Goal: Find specific page/section: Find specific page/section

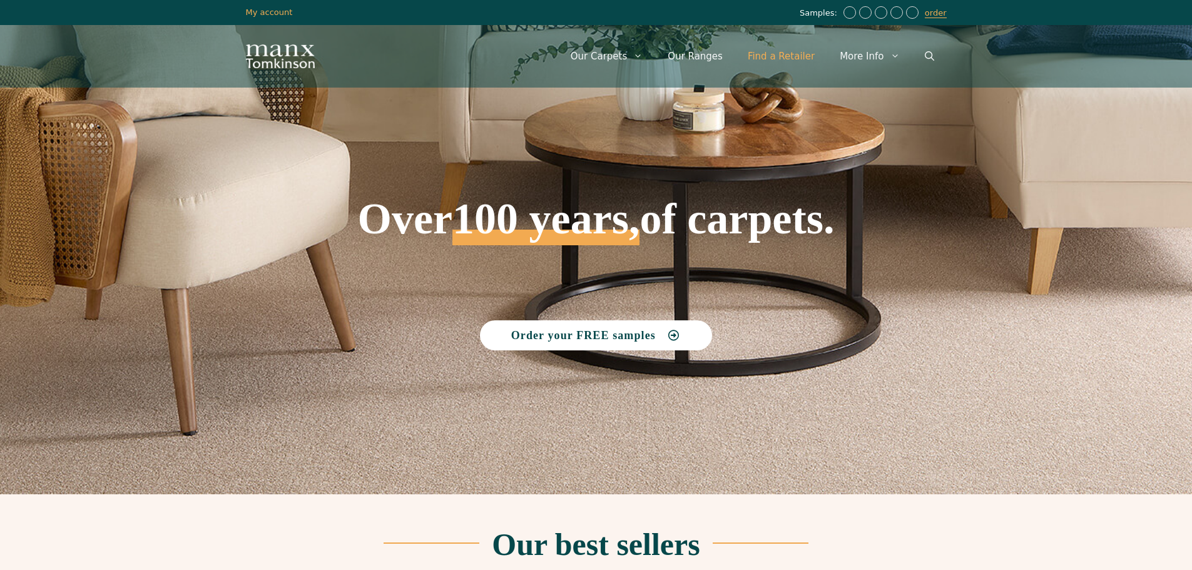
click at [788, 56] on link "Find a Retailer" at bounding box center [781, 57] width 92 height 38
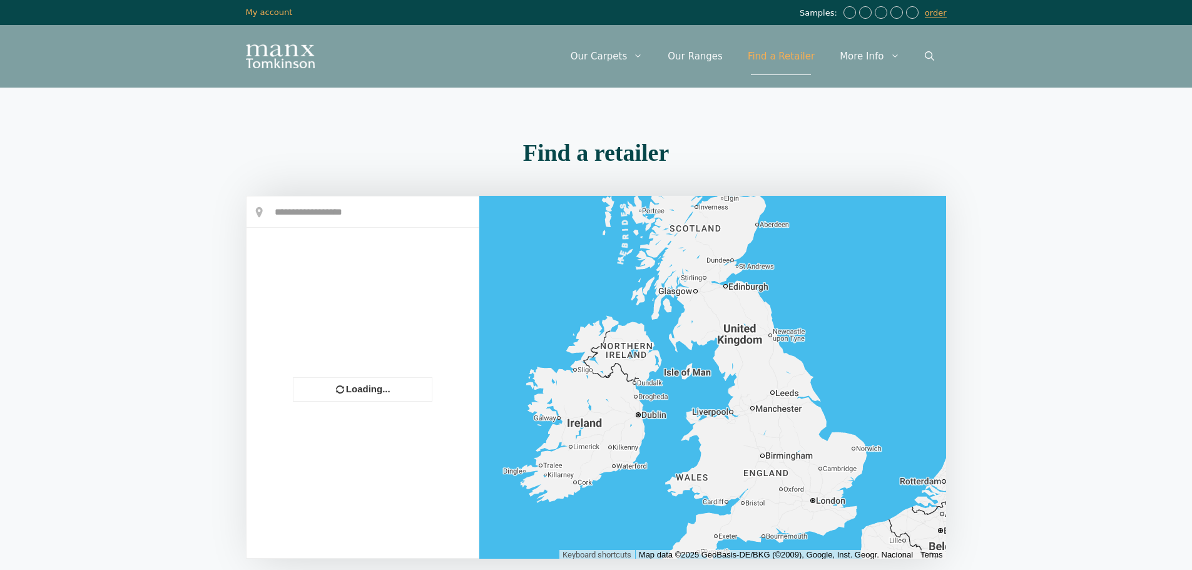
click at [303, 216] on div at bounding box center [362, 377] width 232 height 362
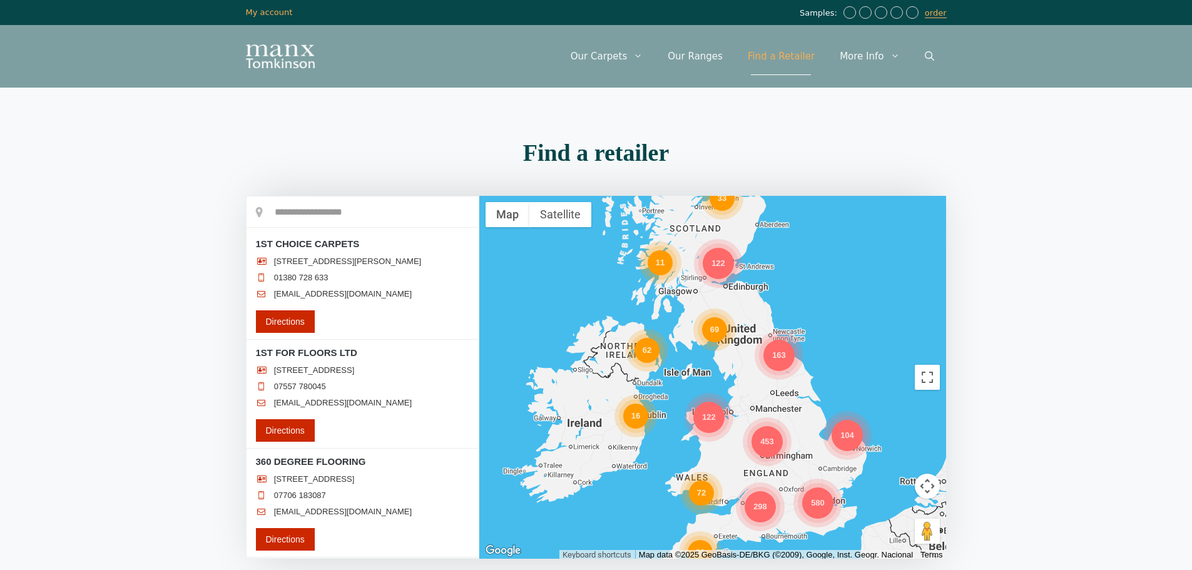
click at [318, 215] on input "text" at bounding box center [362, 211] width 232 height 31
type input "***"
